Goal: Register for event/course

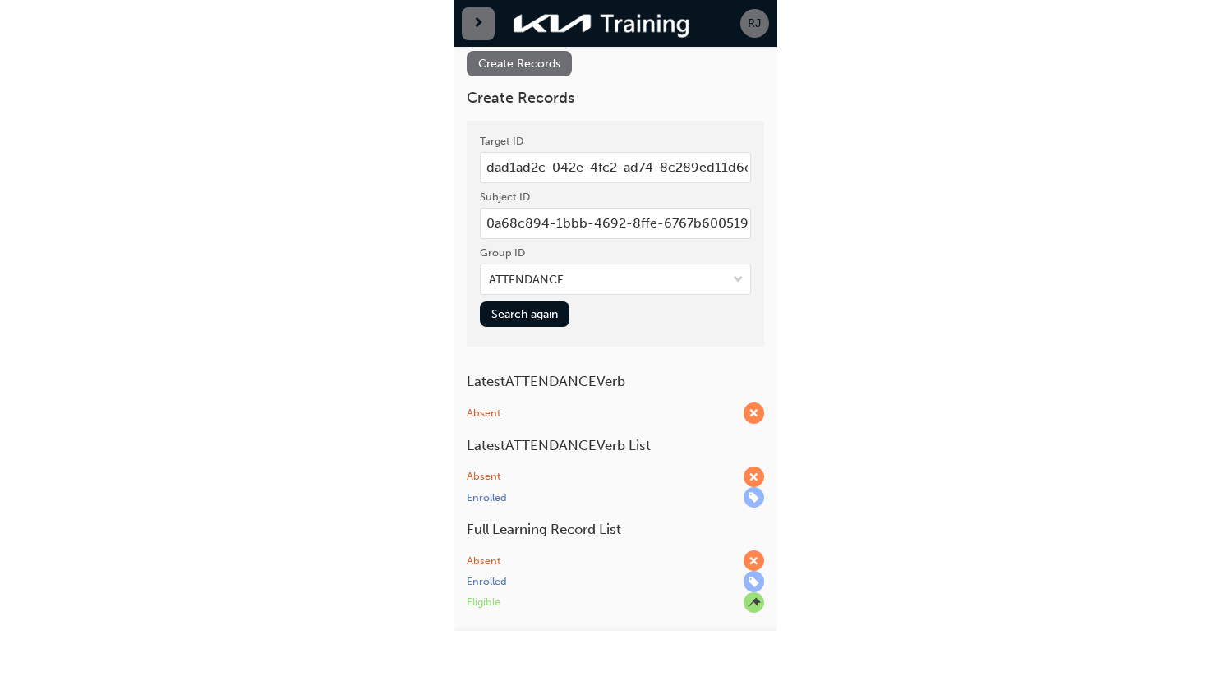
scroll to position [87, 0]
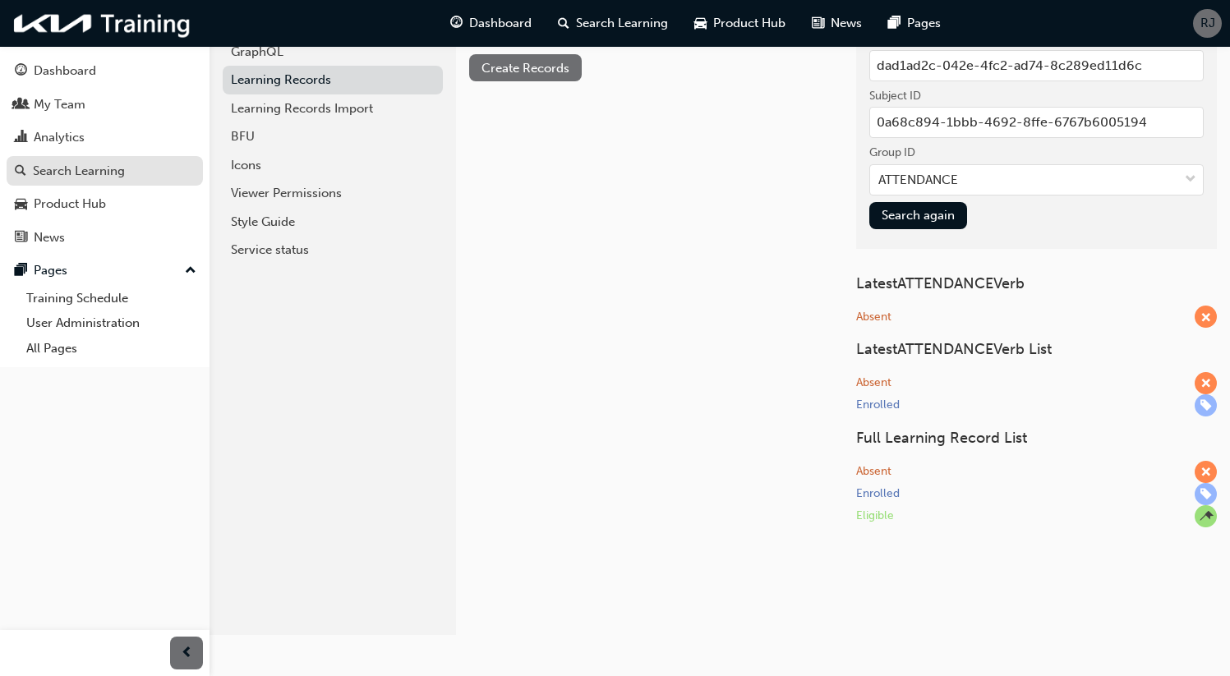
click at [71, 172] on div "Search Learning" at bounding box center [79, 171] width 92 height 19
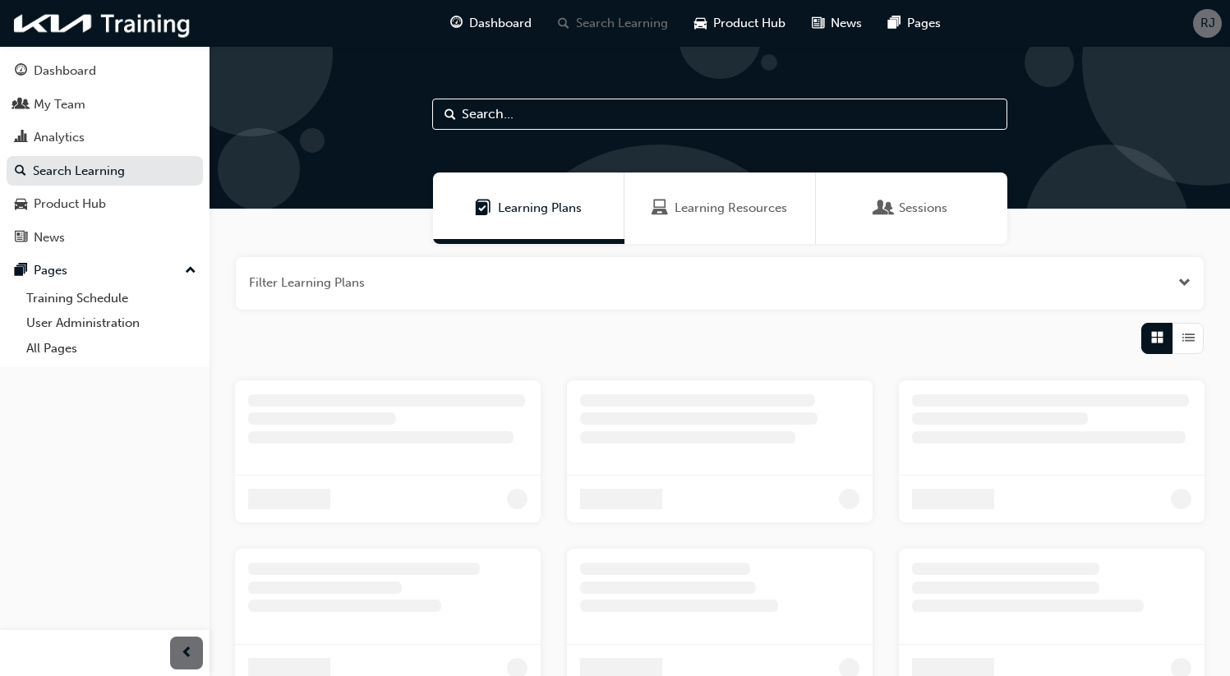
click at [323, 214] on div "Learning Resources" at bounding box center [720, 208] width 136 height 19
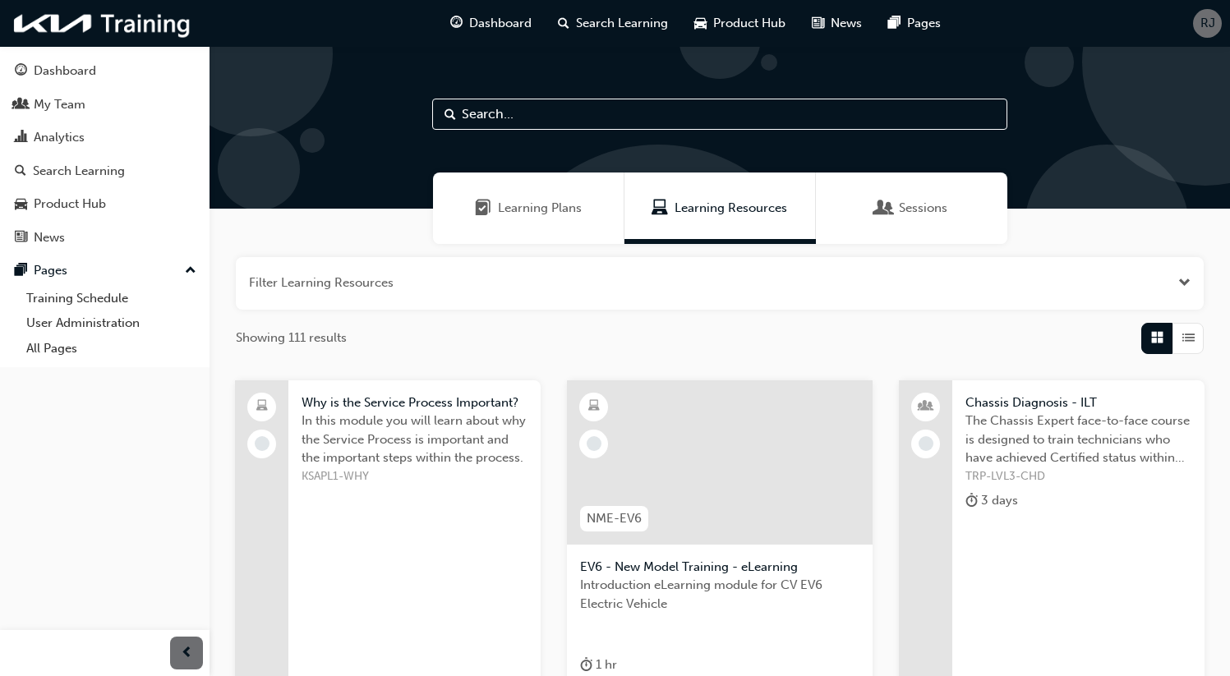
click at [323, 523] on div "Why is the Service Process Important? In this module you will learn about why t…" at bounding box center [414, 563] width 252 height 366
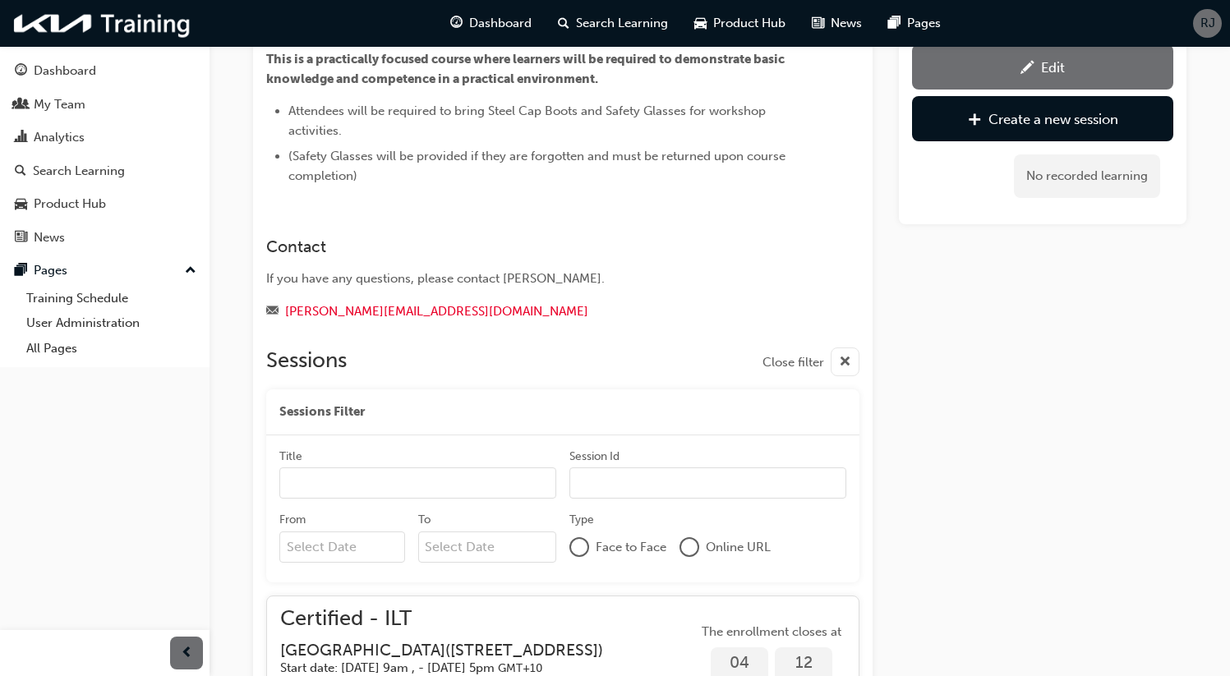
scroll to position [537, 0]
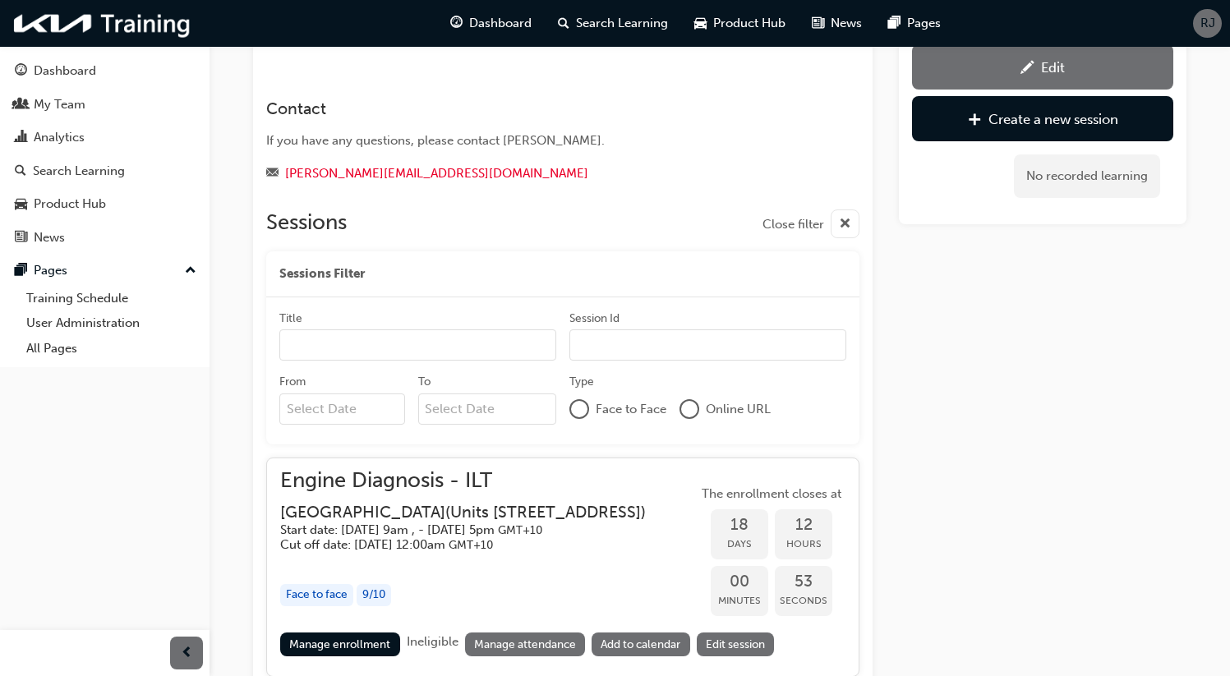
scroll to position [509, 0]
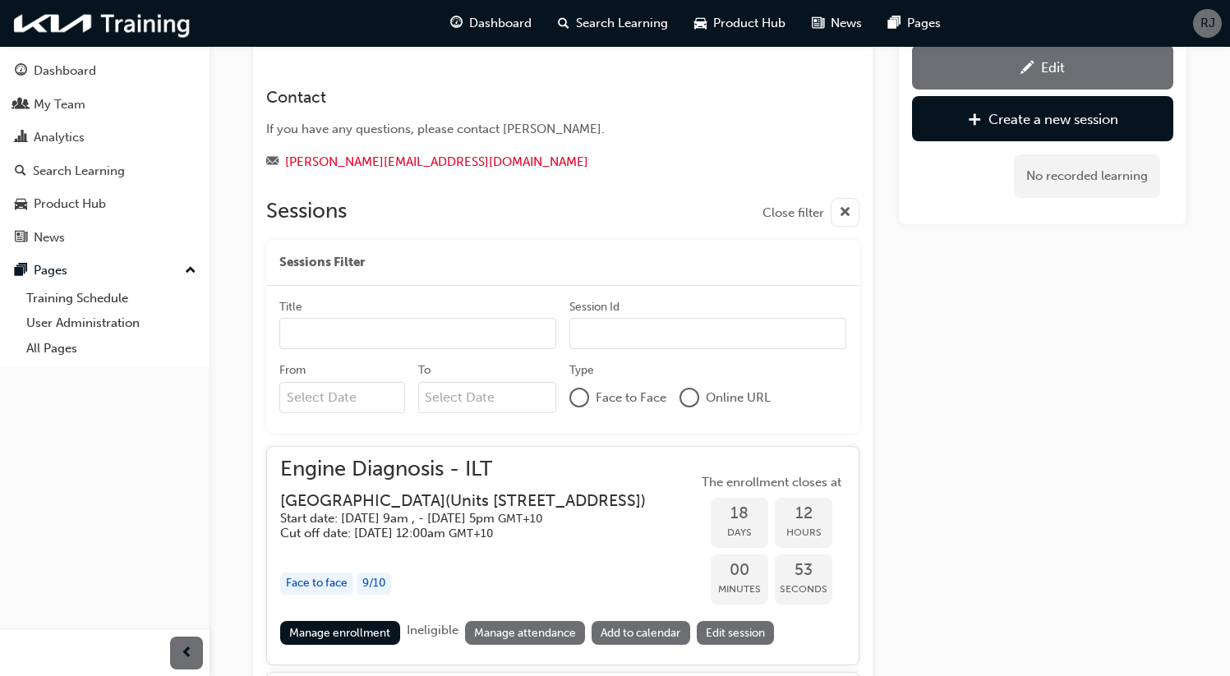
click at [421, 510] on h3 "Kia Northern Region Technical Training Centre ( Units 11 and 12, 14 Ashtan Plac…" at bounding box center [463, 500] width 366 height 19
click at [340, 643] on link "Manage enrollment" at bounding box center [340, 633] width 120 height 24
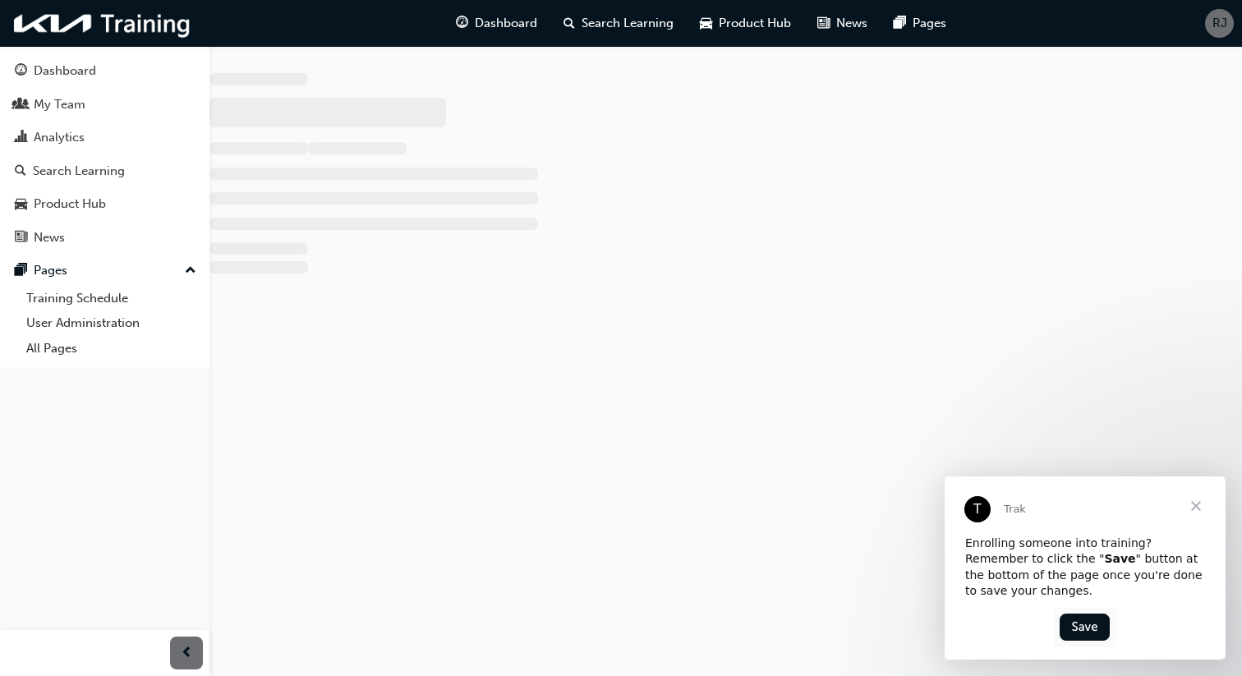
click at [1197, 507] on span "Close" at bounding box center [1196, 505] width 59 height 59
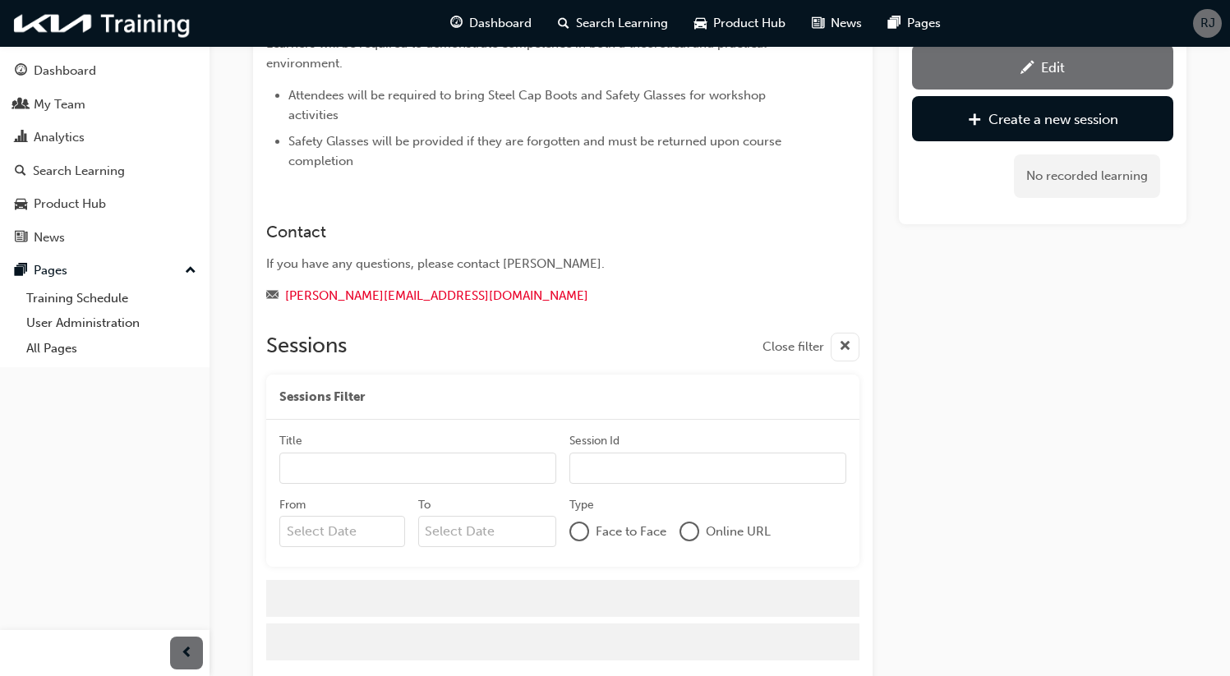
scroll to position [374, 0]
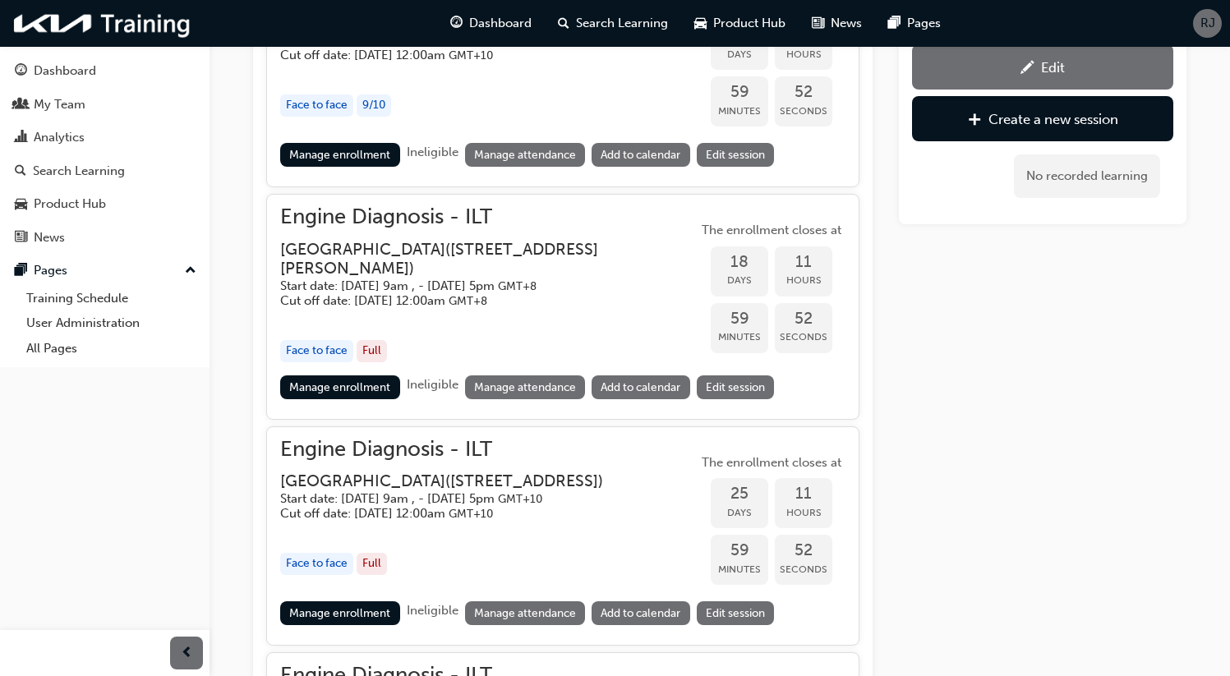
scroll to position [1028, 0]
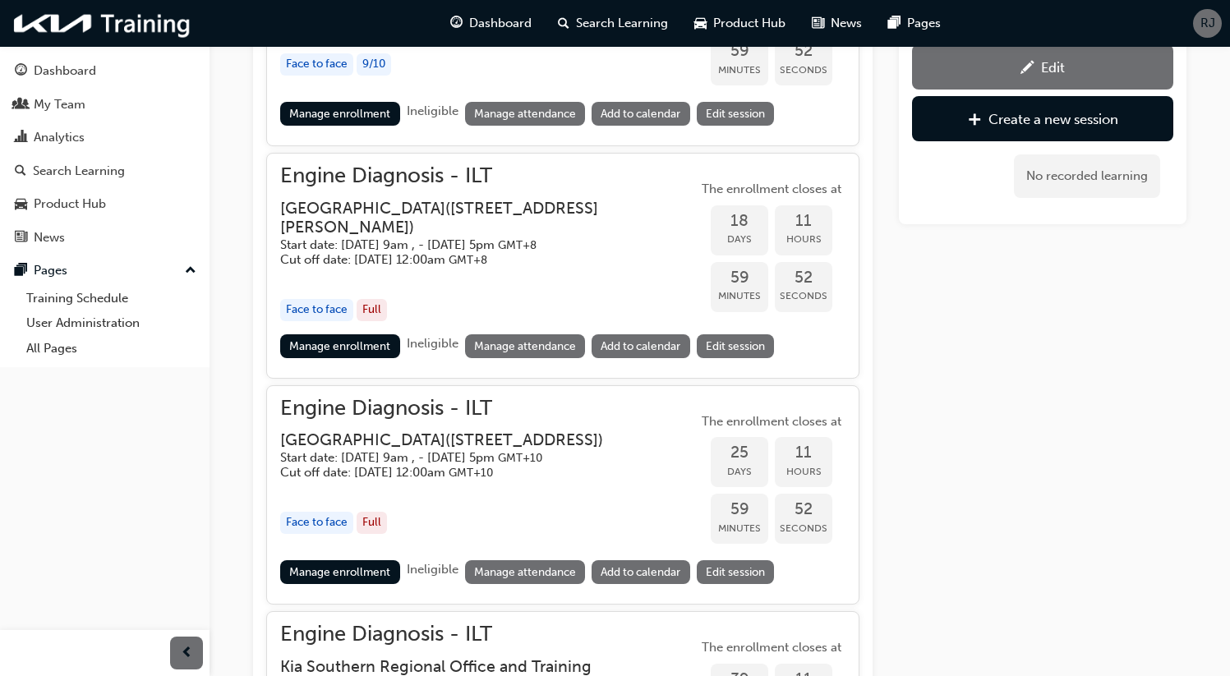
click at [487, 258] on span "GMT+8" at bounding box center [468, 260] width 39 height 14
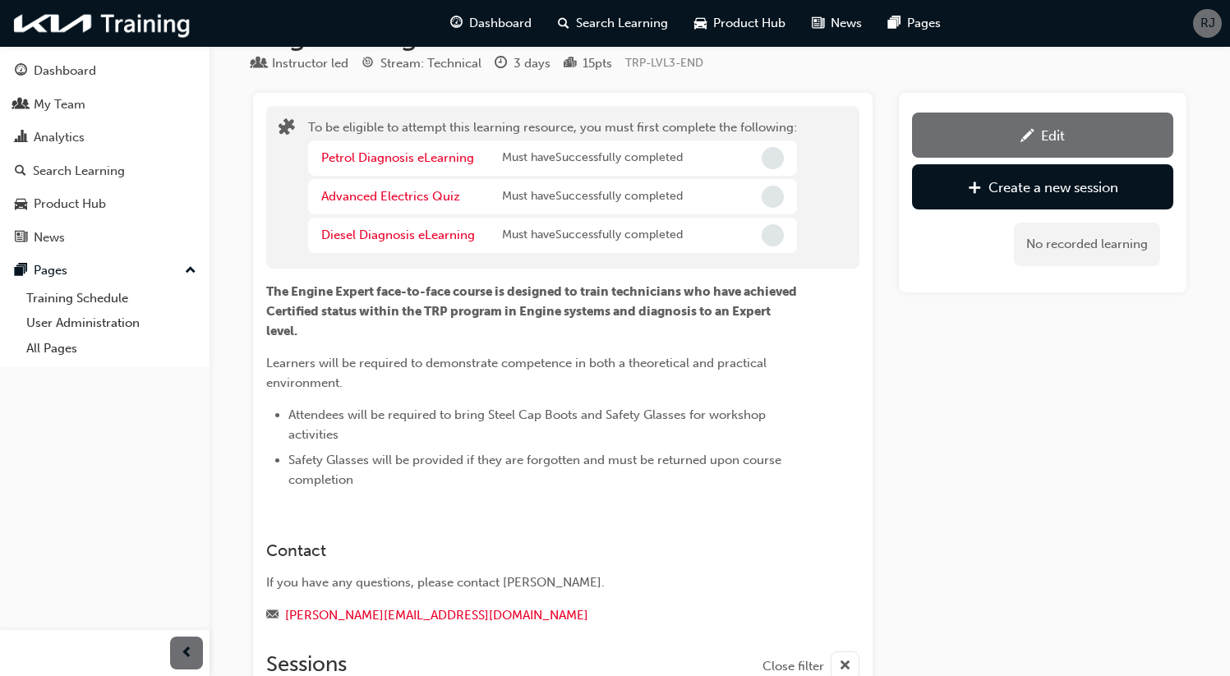
scroll to position [0, 0]
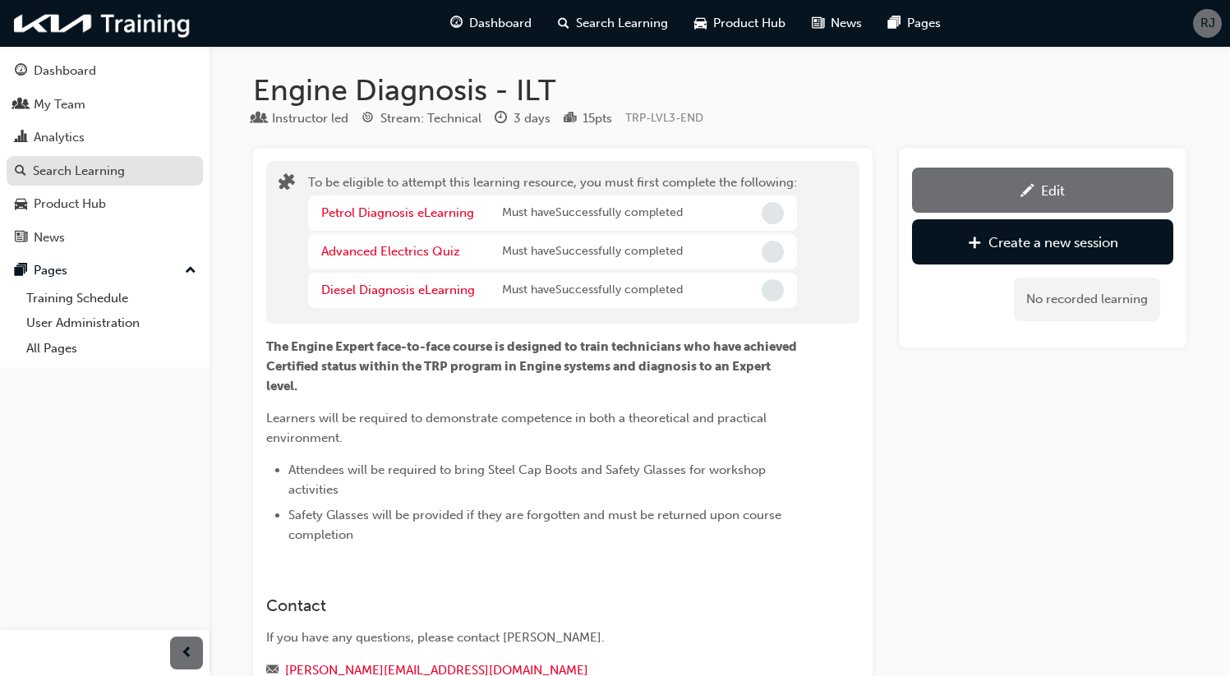
click at [71, 166] on div "Search Learning" at bounding box center [79, 171] width 92 height 19
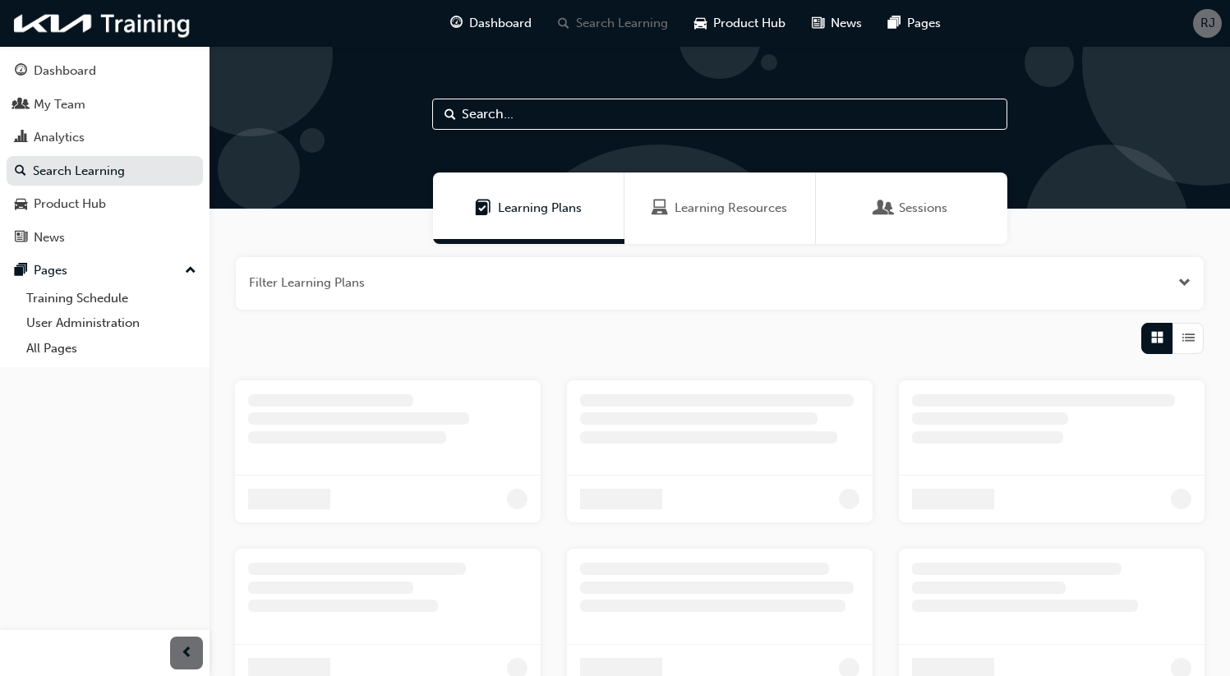
click at [938, 229] on div "Sessions" at bounding box center [911, 208] width 191 height 71
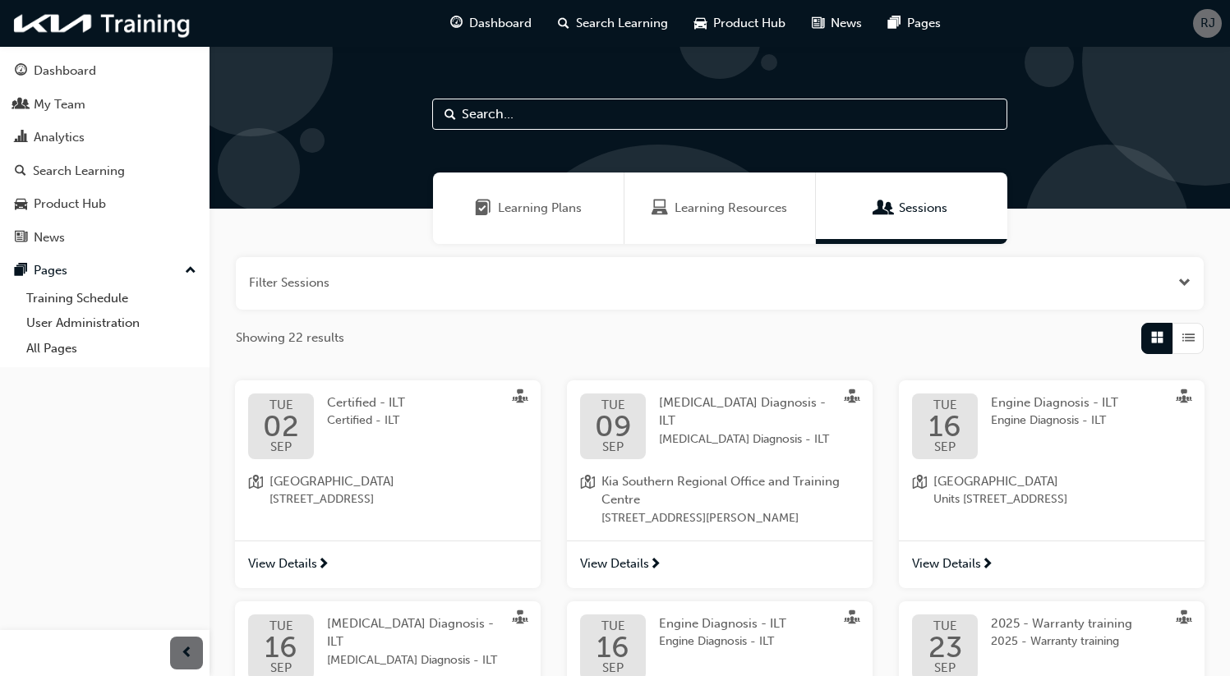
click at [362, 421] on span "Certified - ILT" at bounding box center [366, 421] width 78 height 19
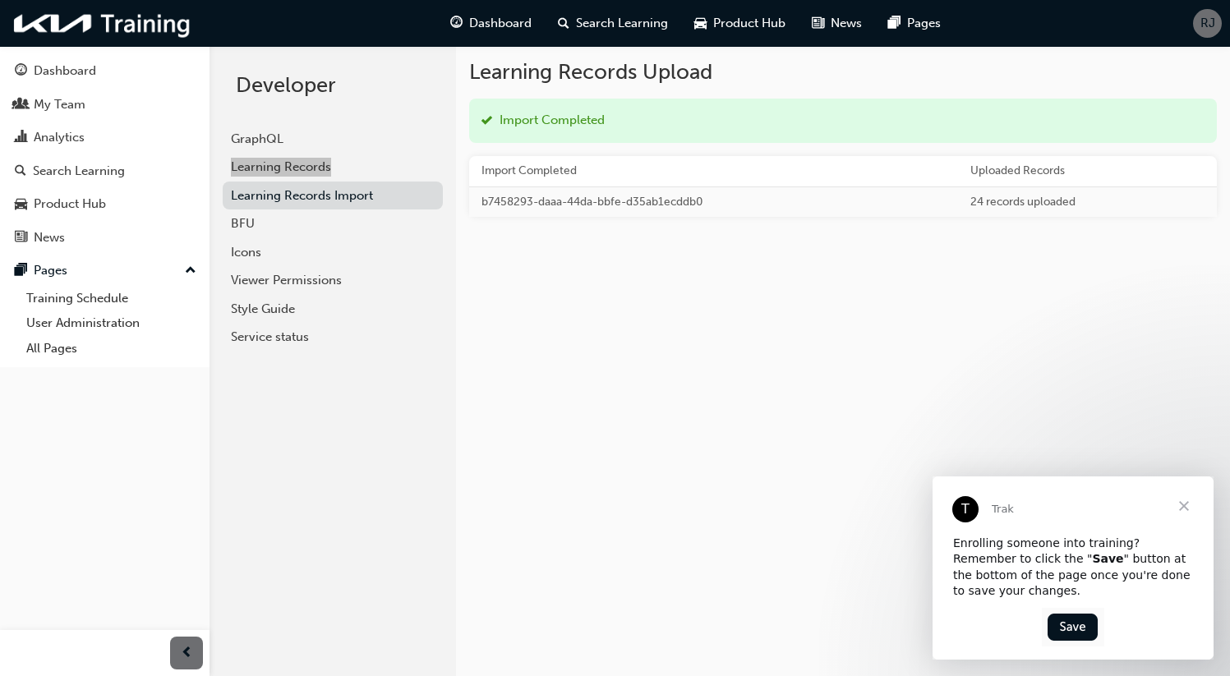
click at [1187, 506] on span "Close" at bounding box center [1183, 505] width 59 height 59
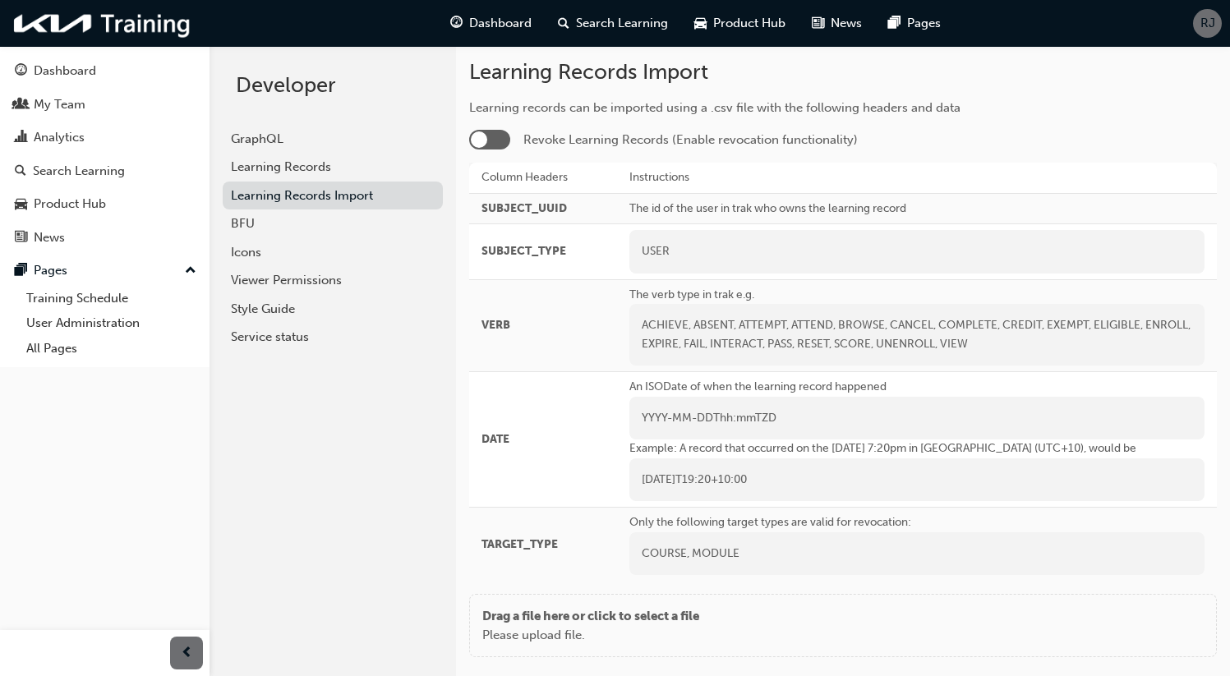
scroll to position [87, 0]
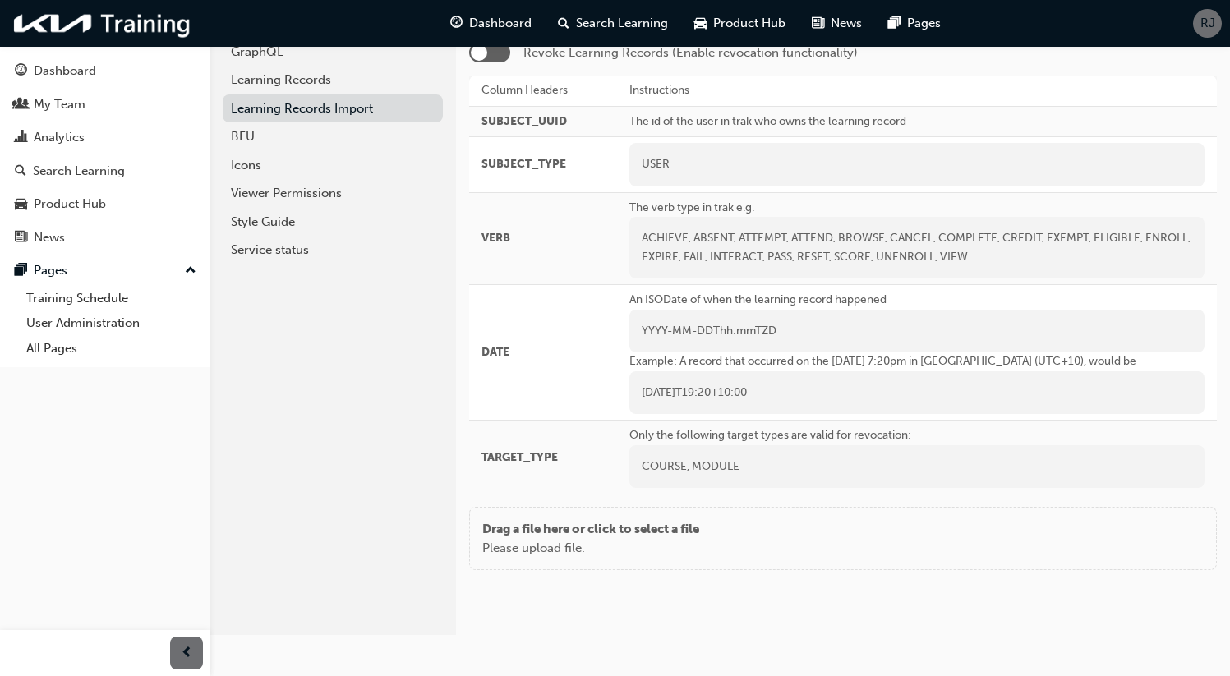
click at [502, 56] on div at bounding box center [489, 53] width 41 height 20
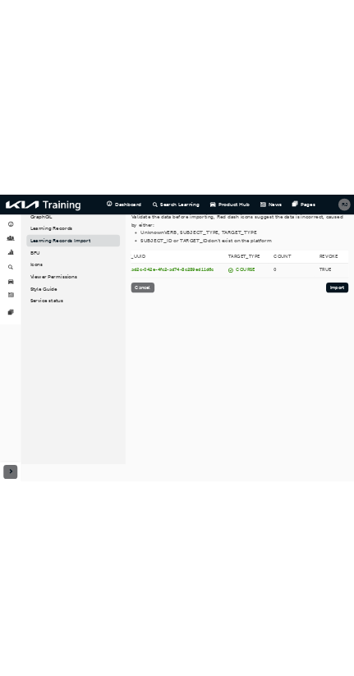
scroll to position [0, 753]
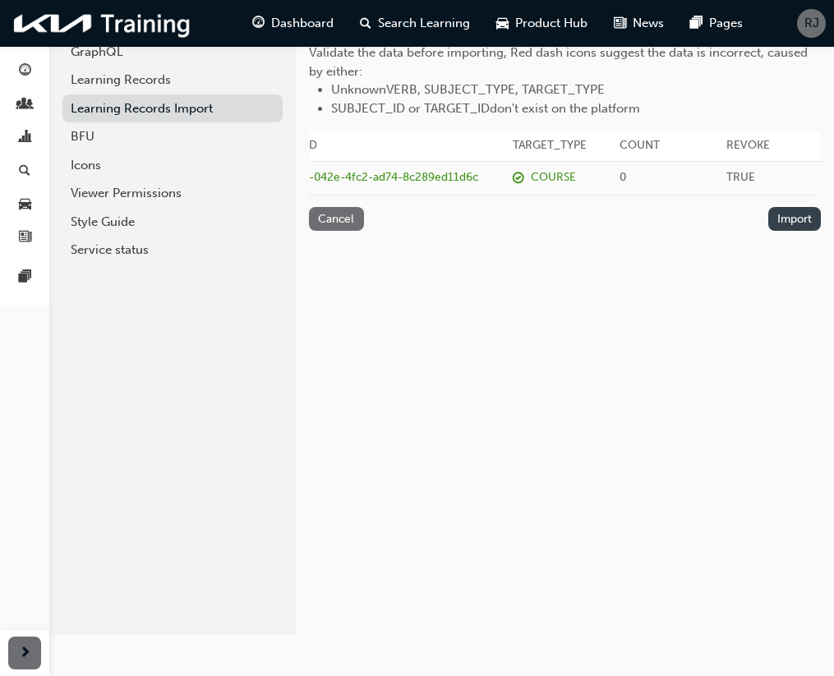
click at [808, 231] on button "Import" at bounding box center [794, 219] width 53 height 24
